Goal: Check status: Check status

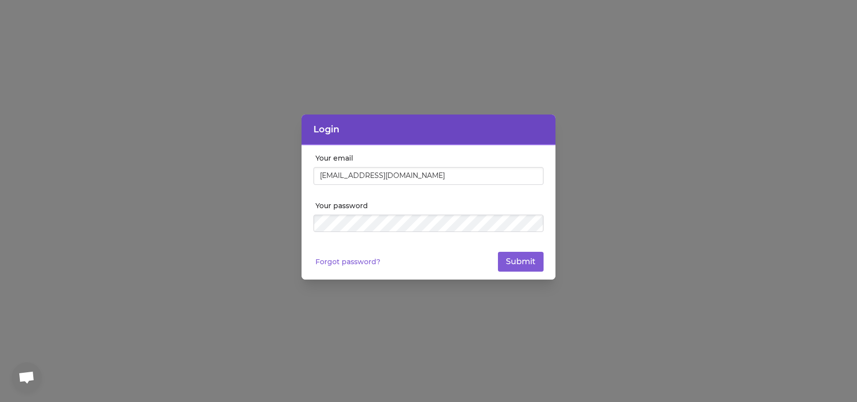
type input "[EMAIL_ADDRESS][DOMAIN_NAME]"
click at [498, 252] on button "Submit" at bounding box center [521, 262] width 46 height 20
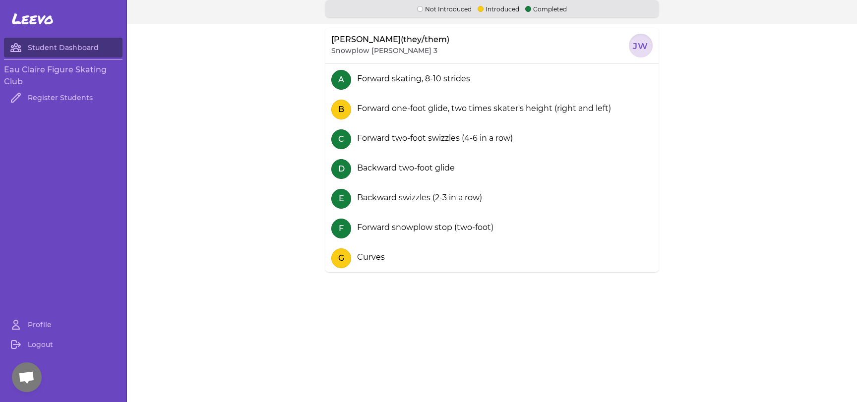
click at [639, 40] on div at bounding box center [641, 46] width 24 height 24
click at [326, 133] on div "C Forward two-foot swizzles (4-6 in a row)" at bounding box center [491, 139] width 333 height 30
click at [94, 50] on link "Student Dashboard" at bounding box center [63, 48] width 119 height 20
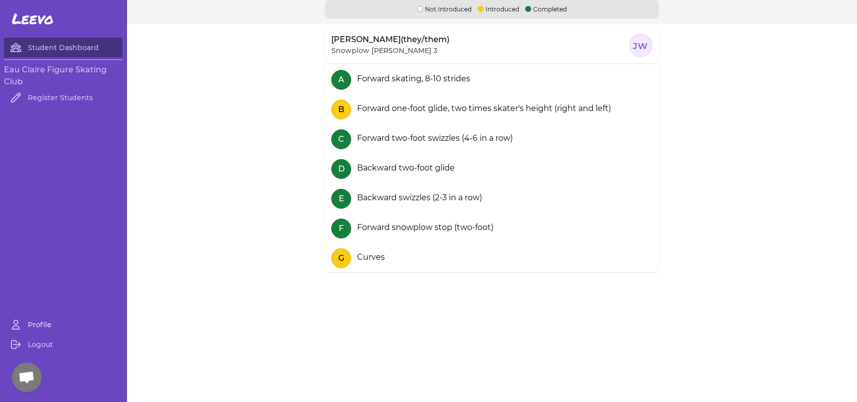
click at [37, 321] on link "Profile" at bounding box center [63, 325] width 119 height 20
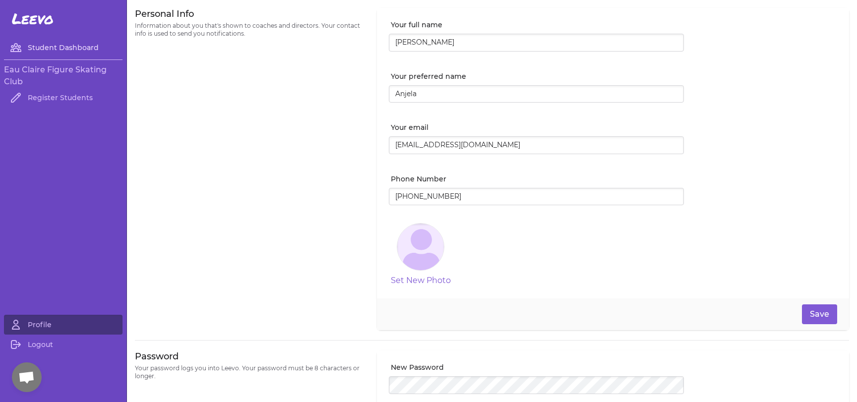
click at [60, 52] on link "Student Dashboard" at bounding box center [63, 48] width 119 height 20
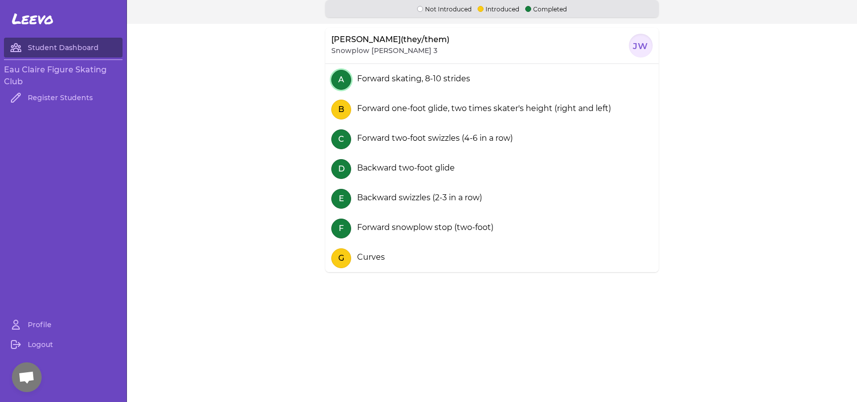
click at [349, 76] on button "A" at bounding box center [341, 80] width 20 height 20
click at [368, 79] on div "Forward skating, 8-10 strides" at bounding box center [411, 79] width 117 height 12
click at [336, 106] on button "B" at bounding box center [341, 110] width 20 height 20
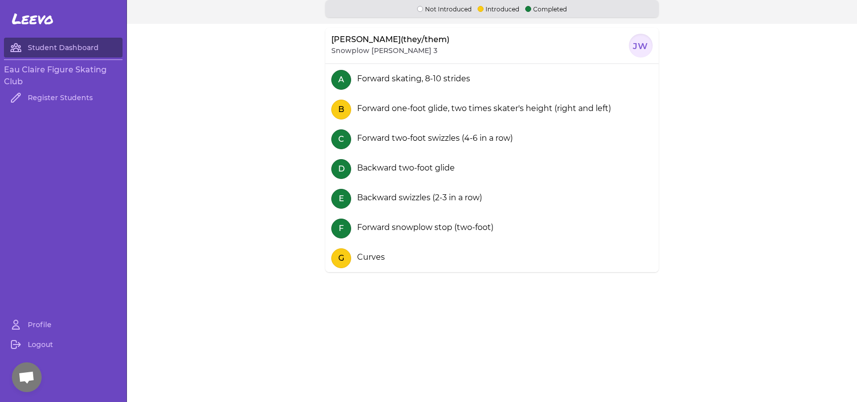
click at [359, 56] on div "[PERSON_NAME](they/them) Snowplow [PERSON_NAME] 3" at bounding box center [390, 46] width 118 height 24
click at [637, 46] on div at bounding box center [641, 46] width 24 height 24
click at [405, 42] on p "[PERSON_NAME](they/them)" at bounding box center [390, 40] width 118 height 12
click at [406, 42] on p "[PERSON_NAME](they/them)" at bounding box center [390, 40] width 118 height 12
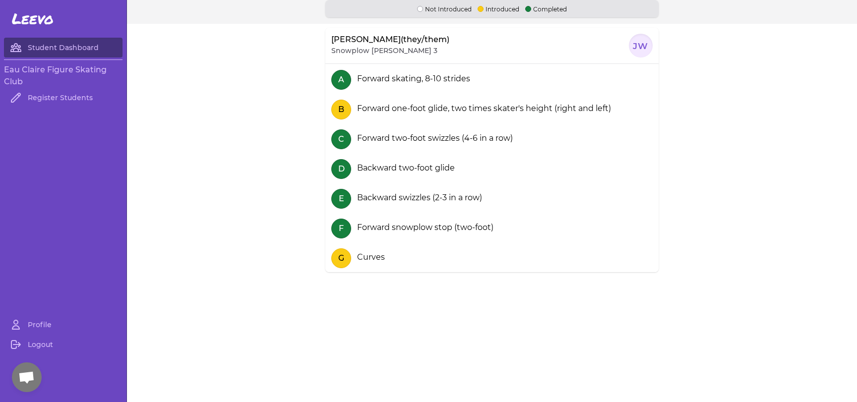
click at [371, 52] on p "Snowplow [PERSON_NAME] 3" at bounding box center [384, 51] width 106 height 10
